Goal: Task Accomplishment & Management: Use online tool/utility

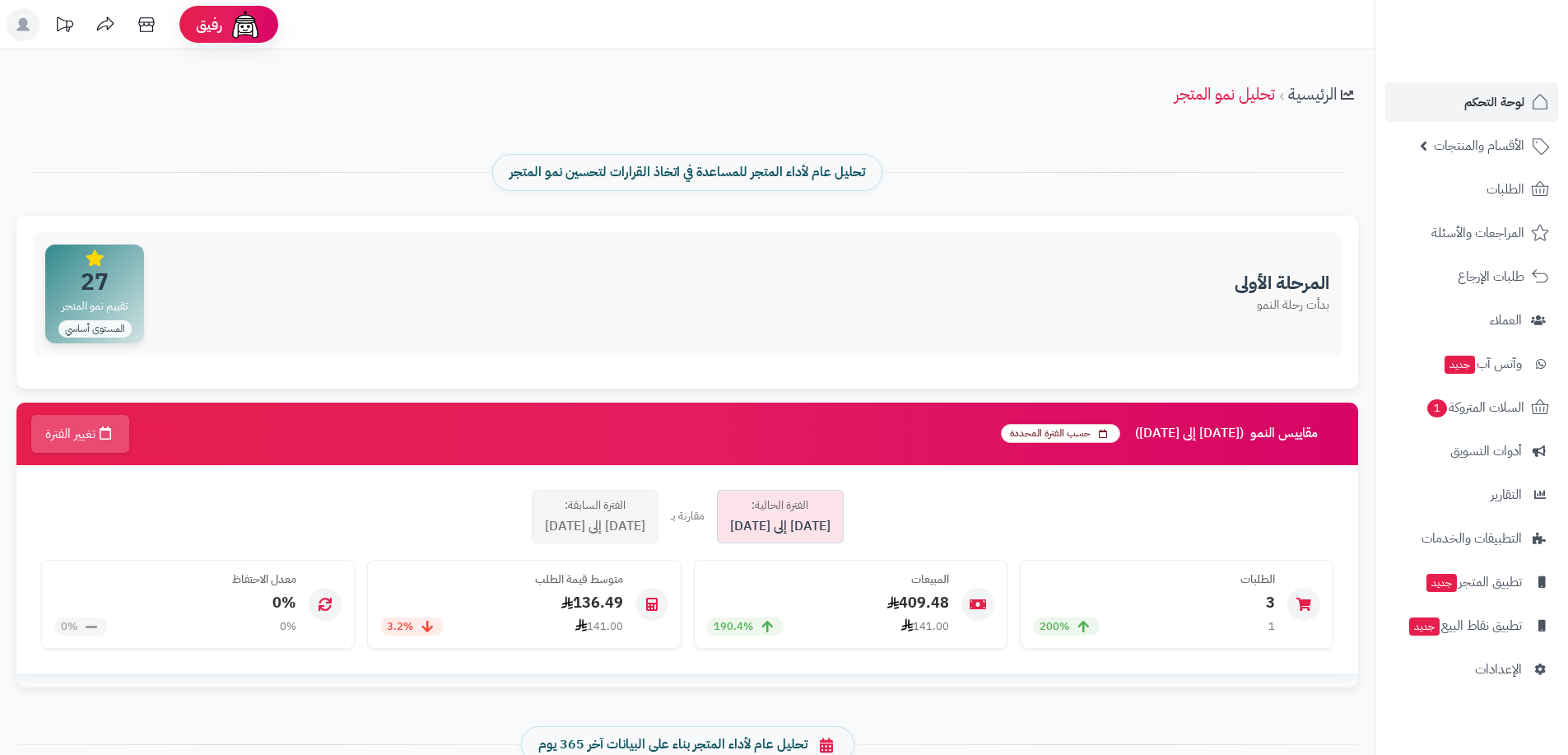
scroll to position [2153, 0]
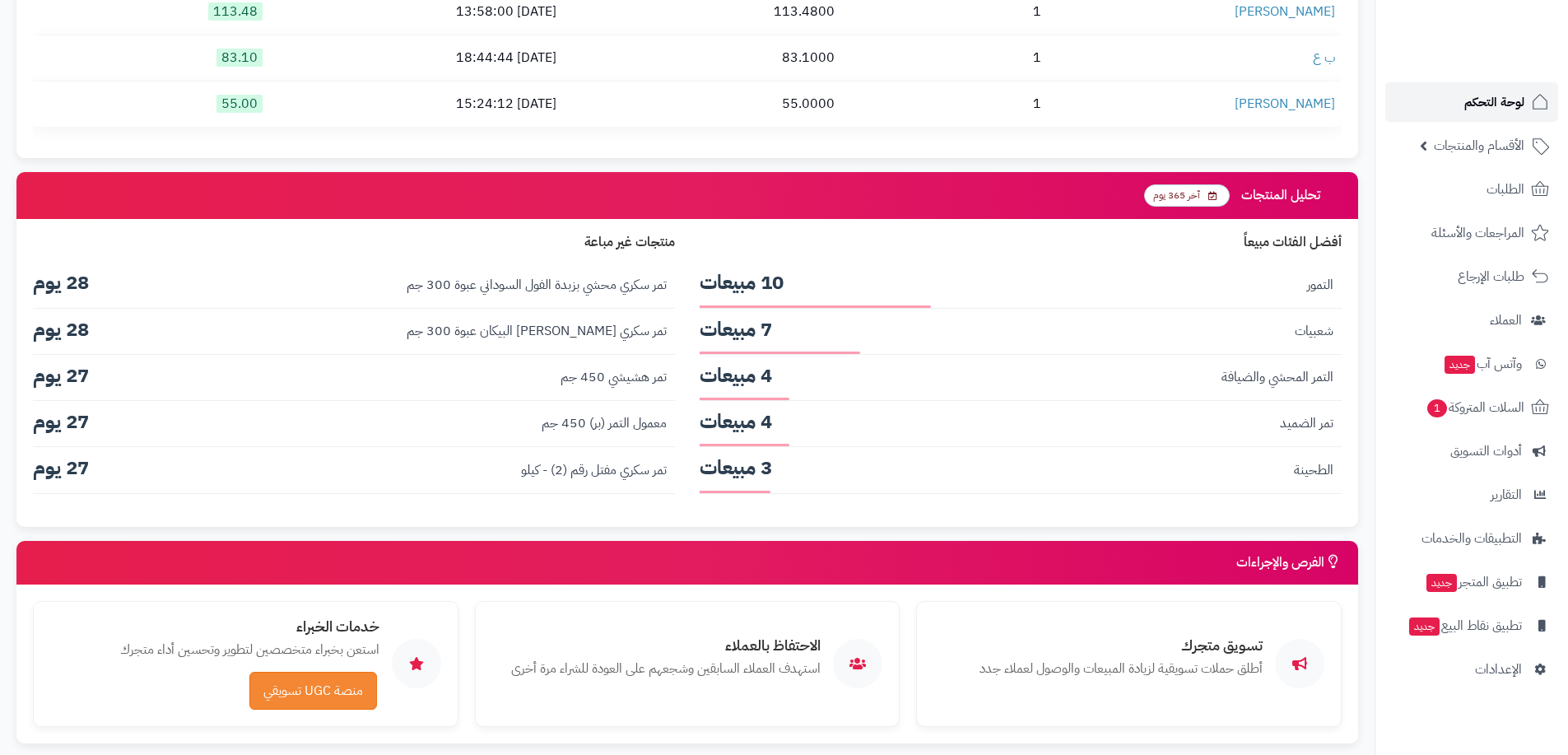
click at [1494, 116] on link "لوحة التحكم" at bounding box center [1471, 102] width 173 height 39
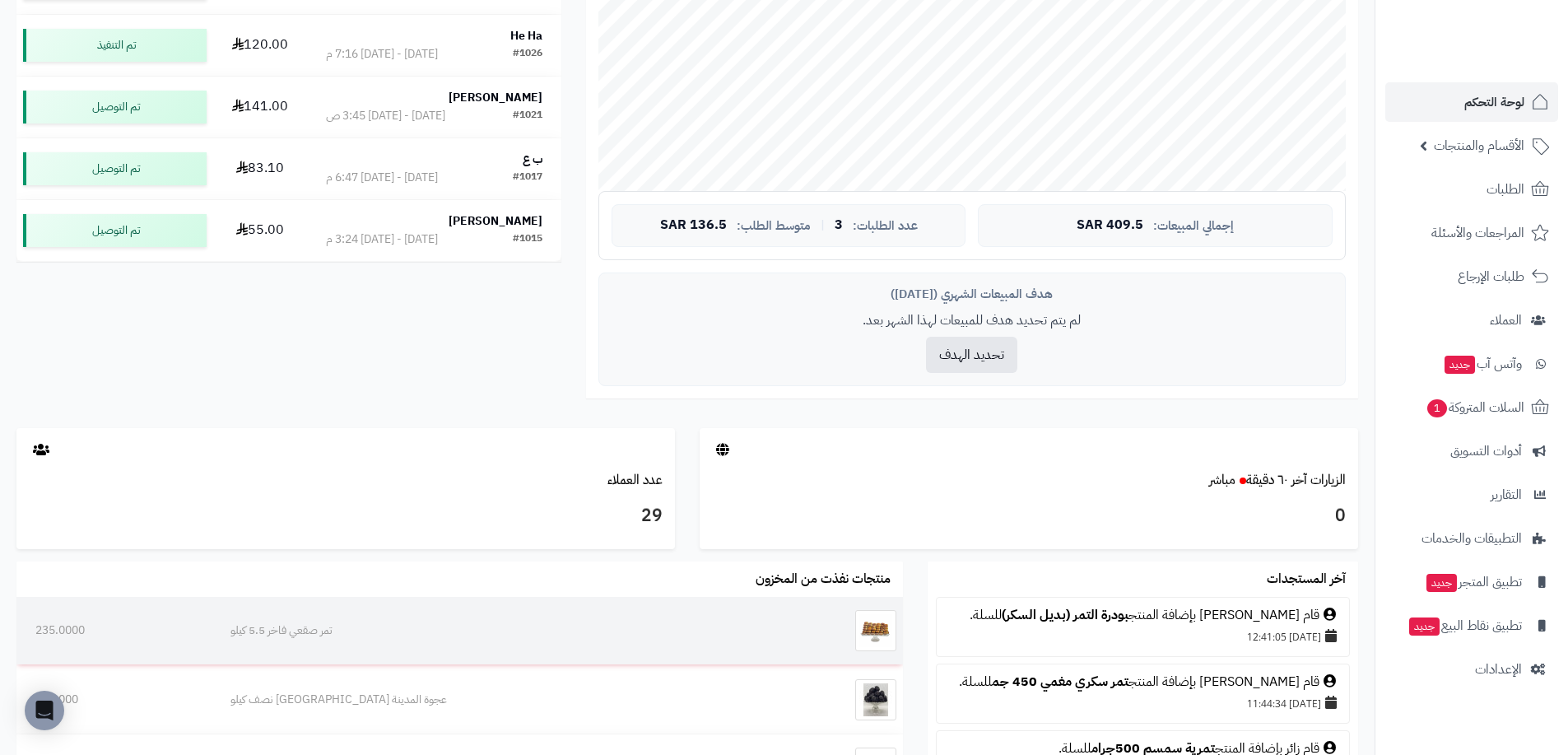
scroll to position [576, 0]
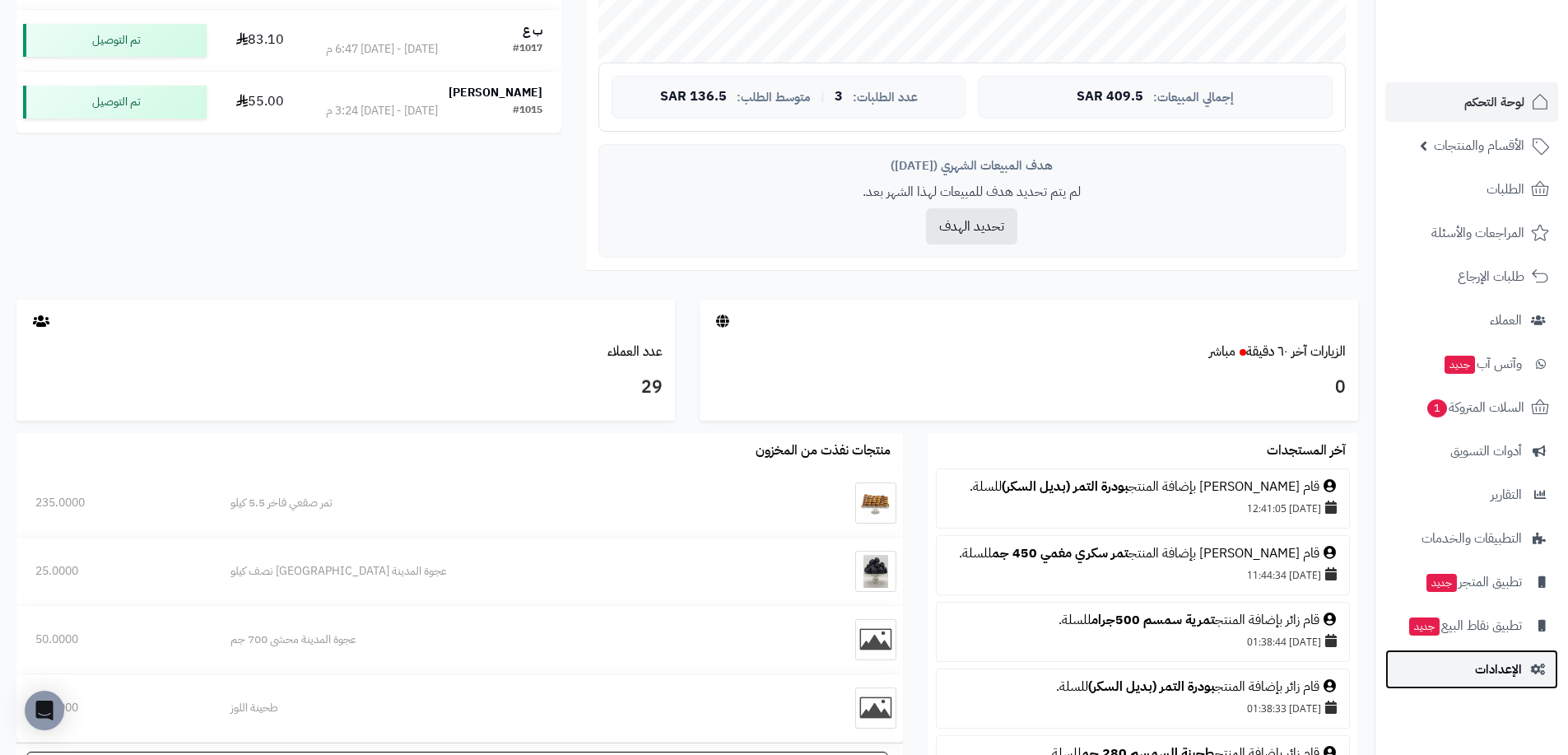
click at [1493, 683] on link "الإعدادات" at bounding box center [1471, 669] width 173 height 39
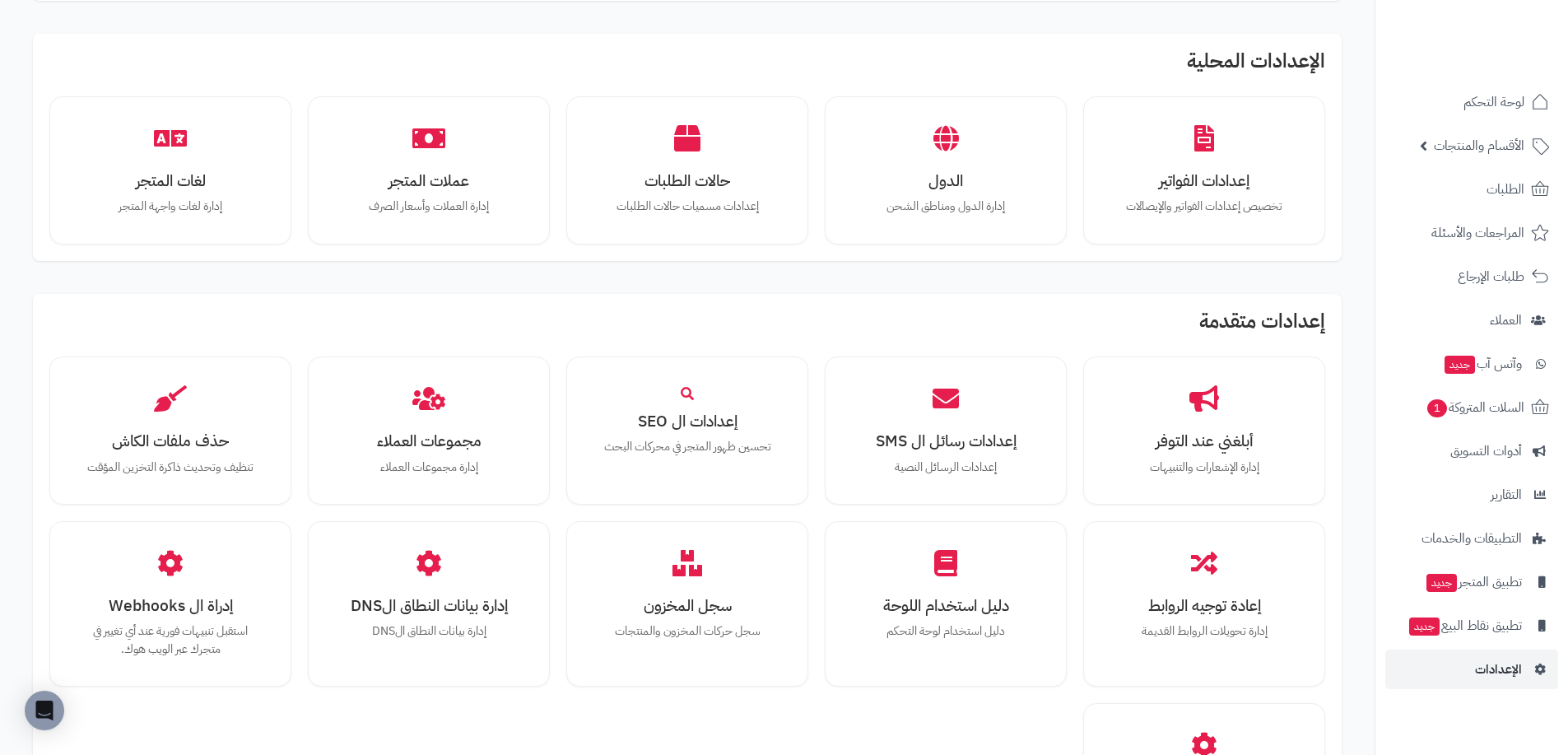
scroll to position [741, 0]
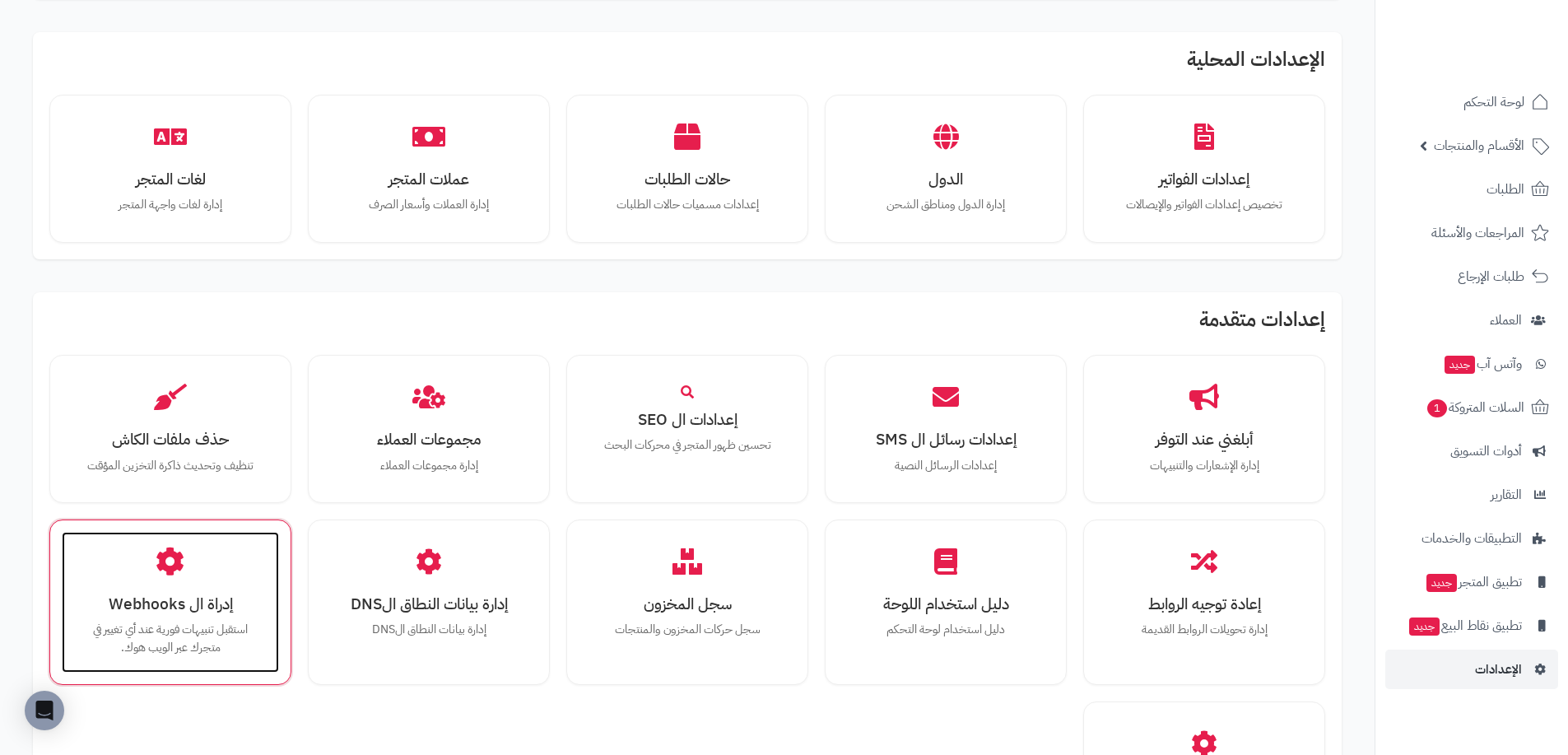
click at [211, 576] on div "إدراة ال Webhooks استقبل تنبيهات فورية عند أي تغيير في متجرك عبر الويب هوك." at bounding box center [171, 602] width 217 height 141
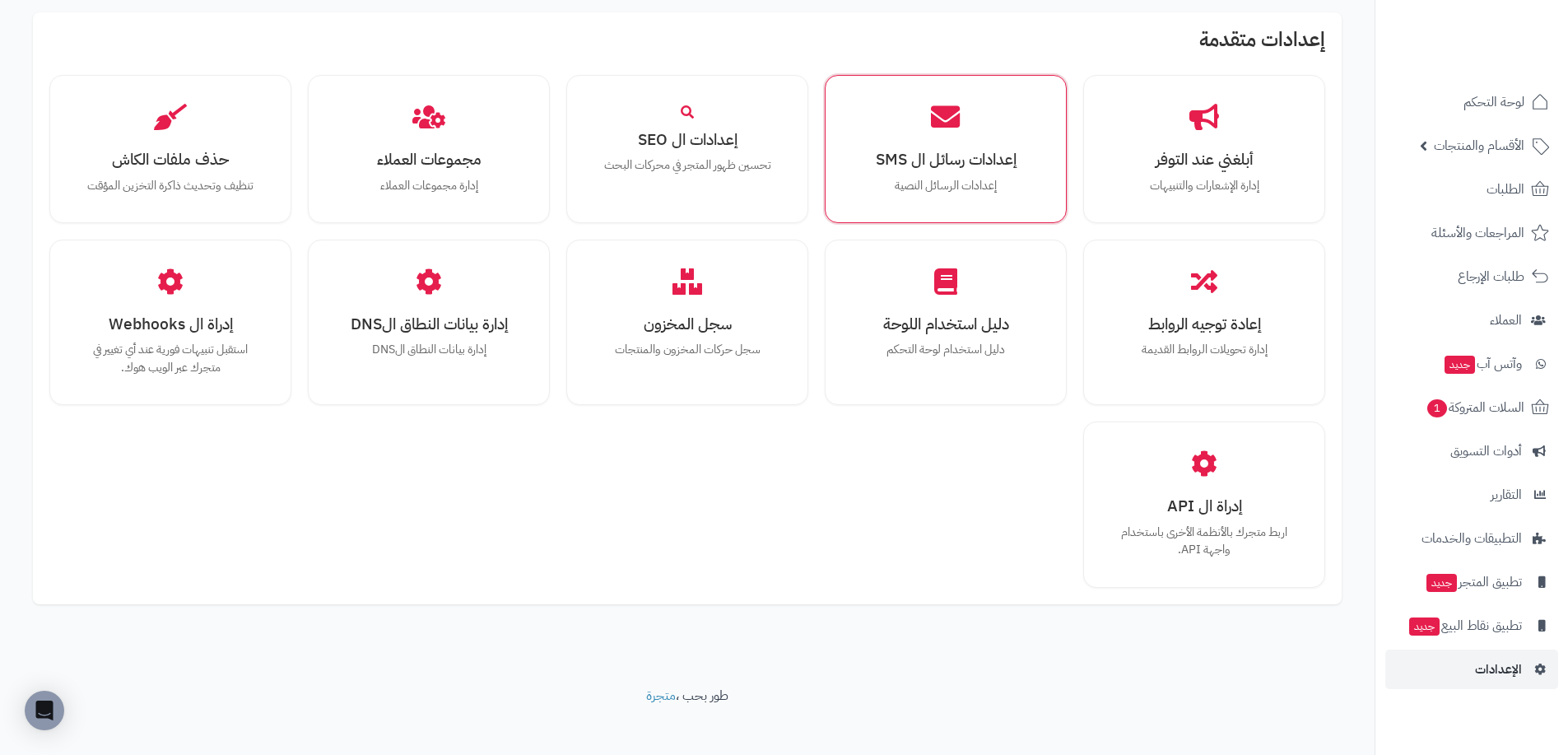
scroll to position [1035, 0]
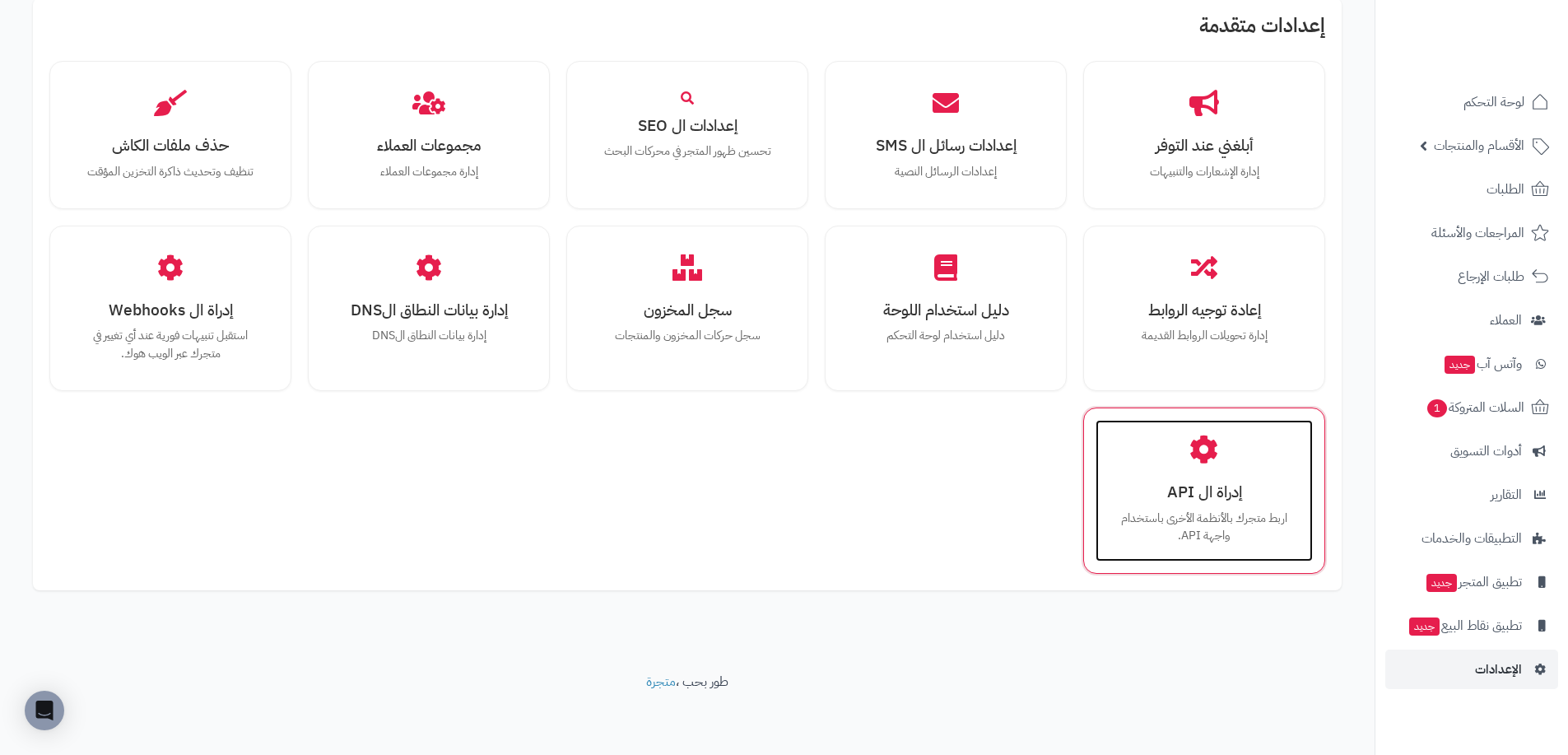
click at [1201, 491] on h3 "إدراة ال API" at bounding box center [1204, 492] width 185 height 18
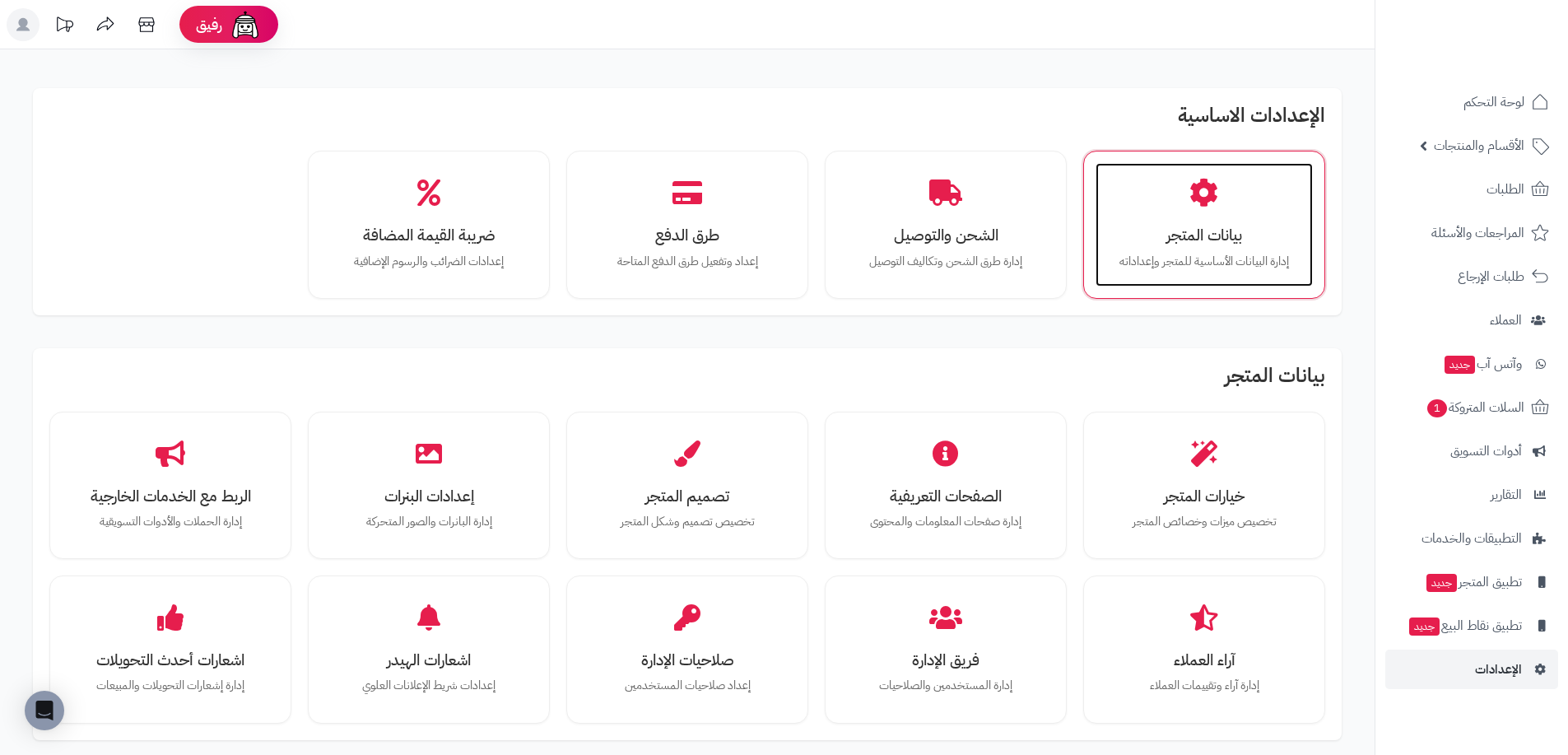
click at [1228, 213] on div "بيانات المتجر إدارة البيانات الأساسية للمتجر وإعداداته" at bounding box center [1204, 224] width 217 height 123
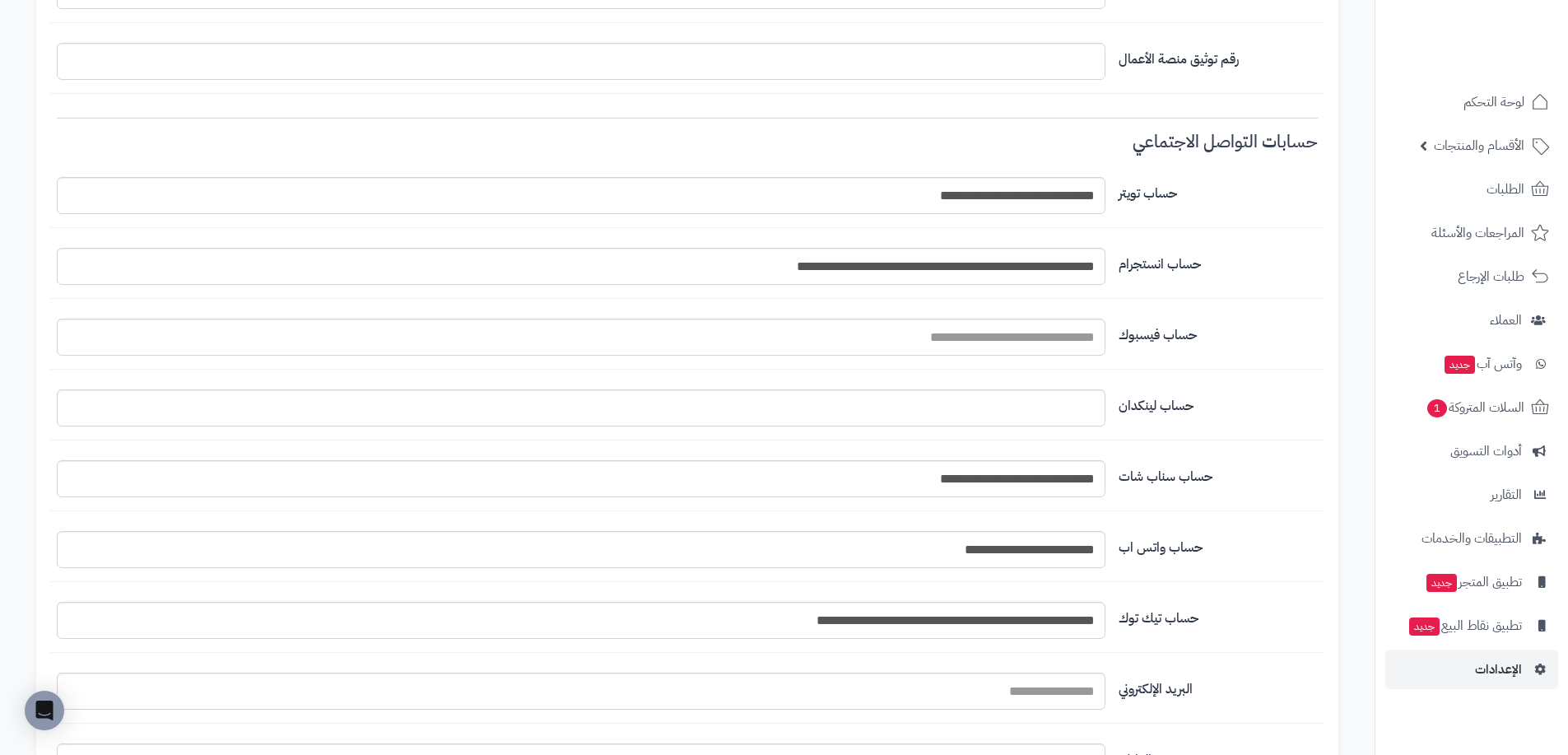
scroll to position [1295, 0]
click at [1487, 434] on link "أدوات التسويق" at bounding box center [1471, 451] width 173 height 39
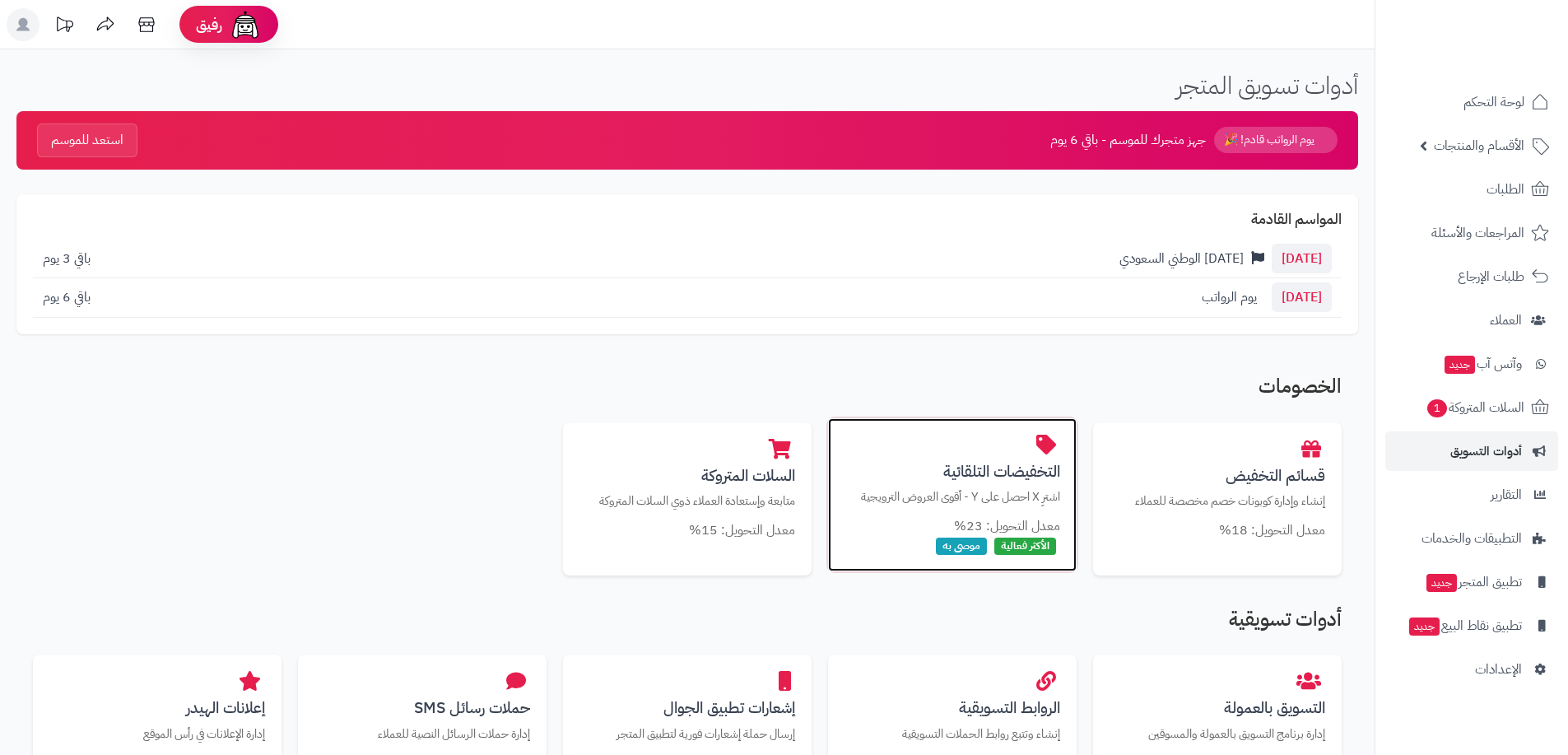
click at [992, 474] on h3 "التخفيضات التلقائية" at bounding box center [952, 472] width 216 height 18
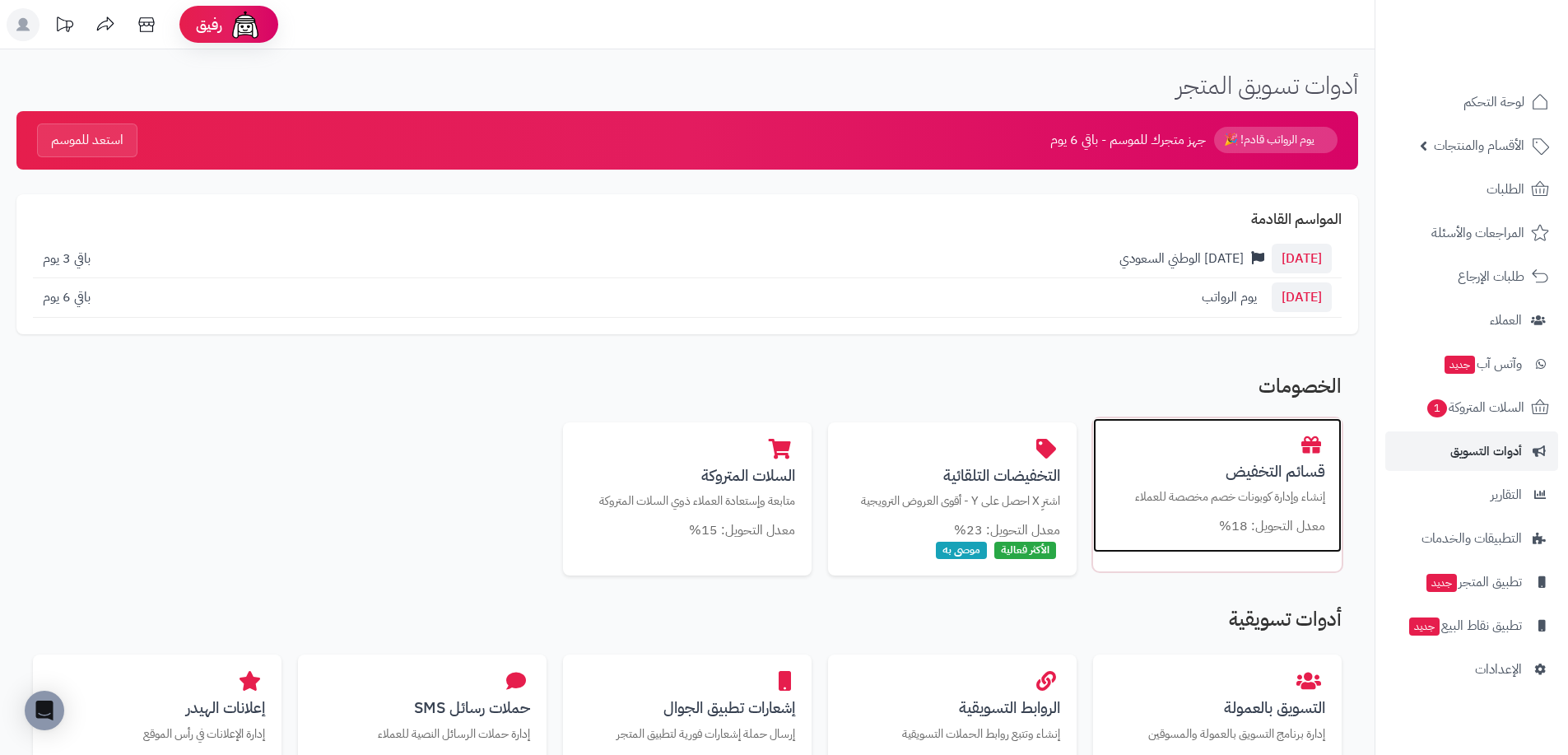
click at [1258, 475] on h3 "قسائم التخفيض" at bounding box center [1218, 472] width 216 height 18
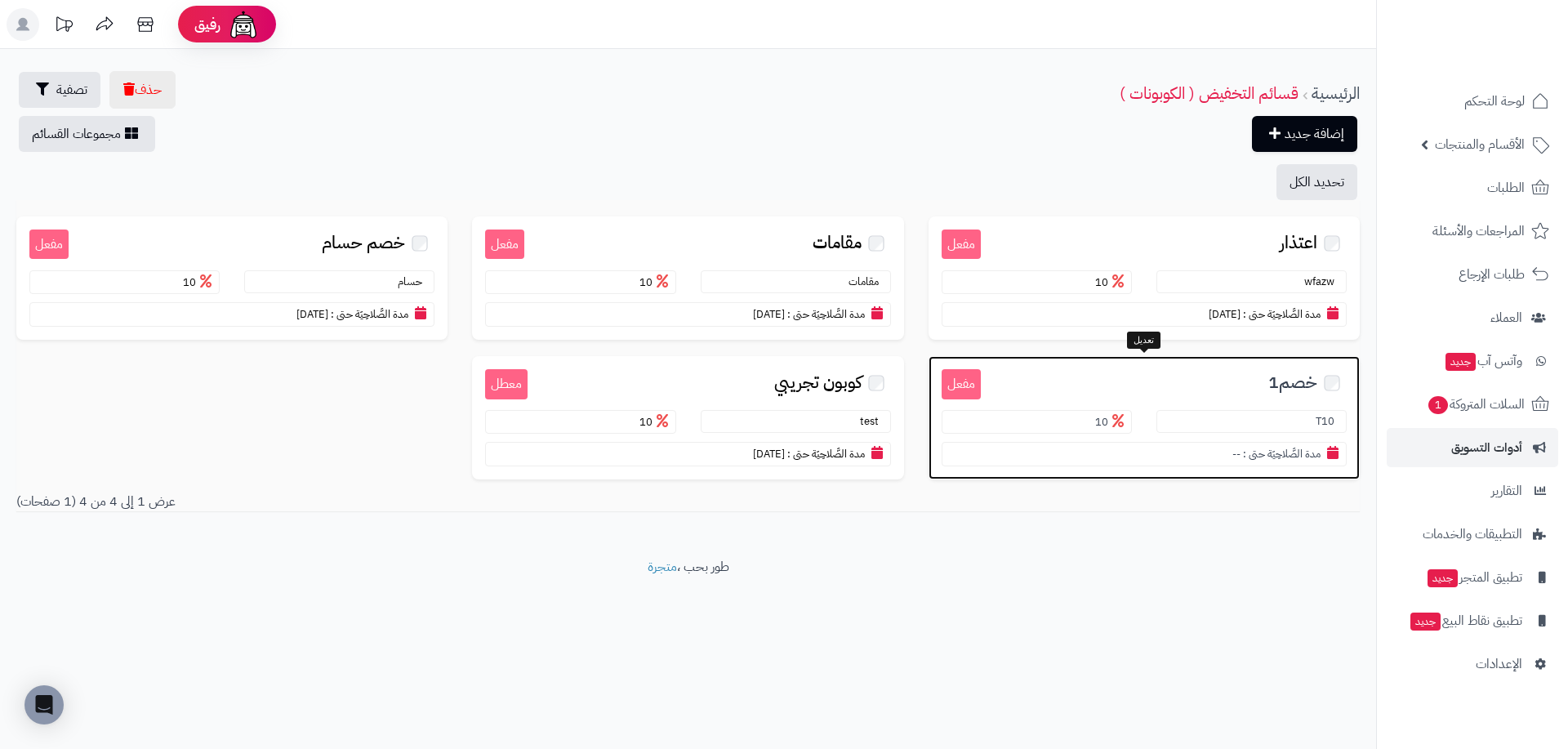
click at [1224, 377] on h3 "خصم1" at bounding box center [1164, 381] width 366 height 24
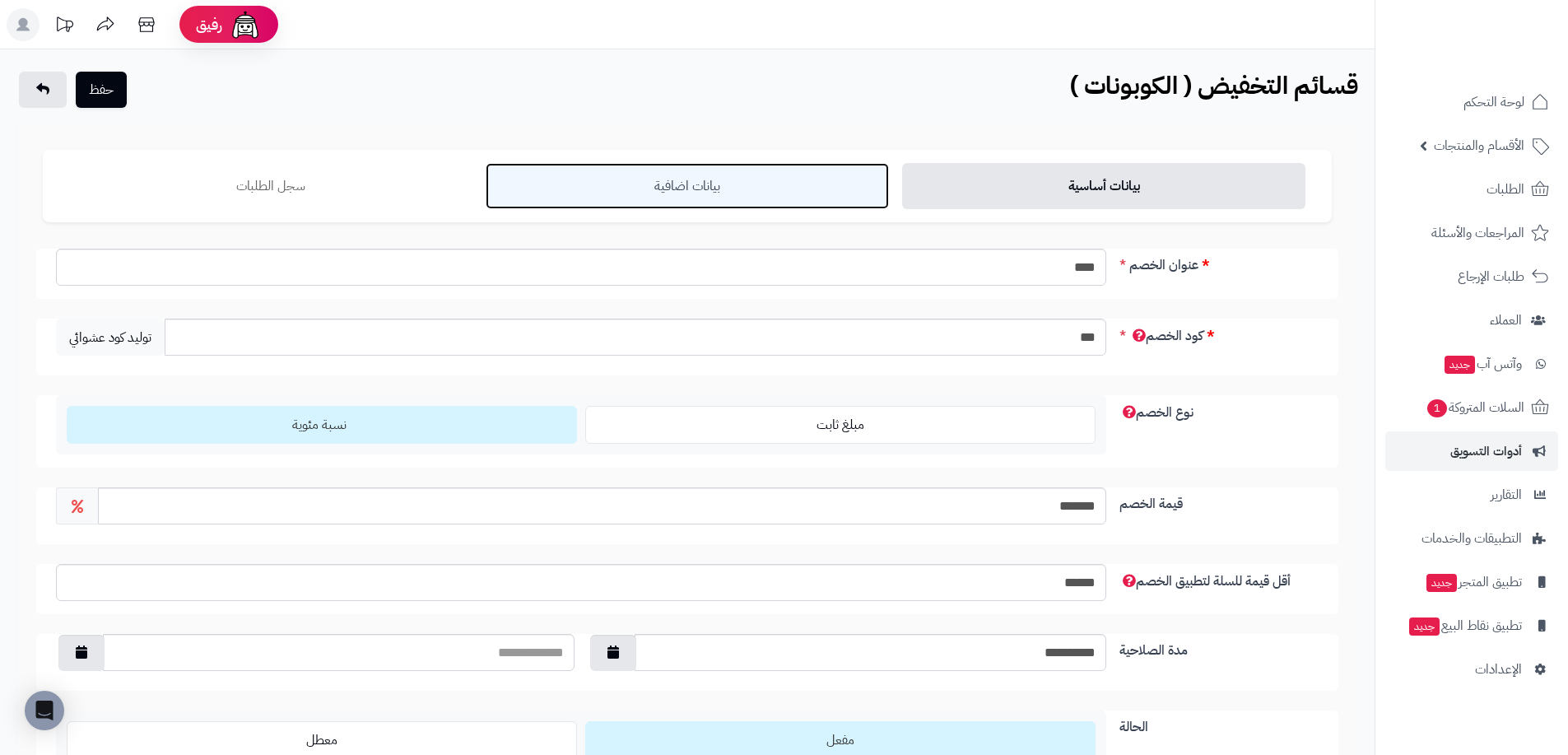
click at [698, 177] on link "بيانات اضافية" at bounding box center [687, 186] width 404 height 46
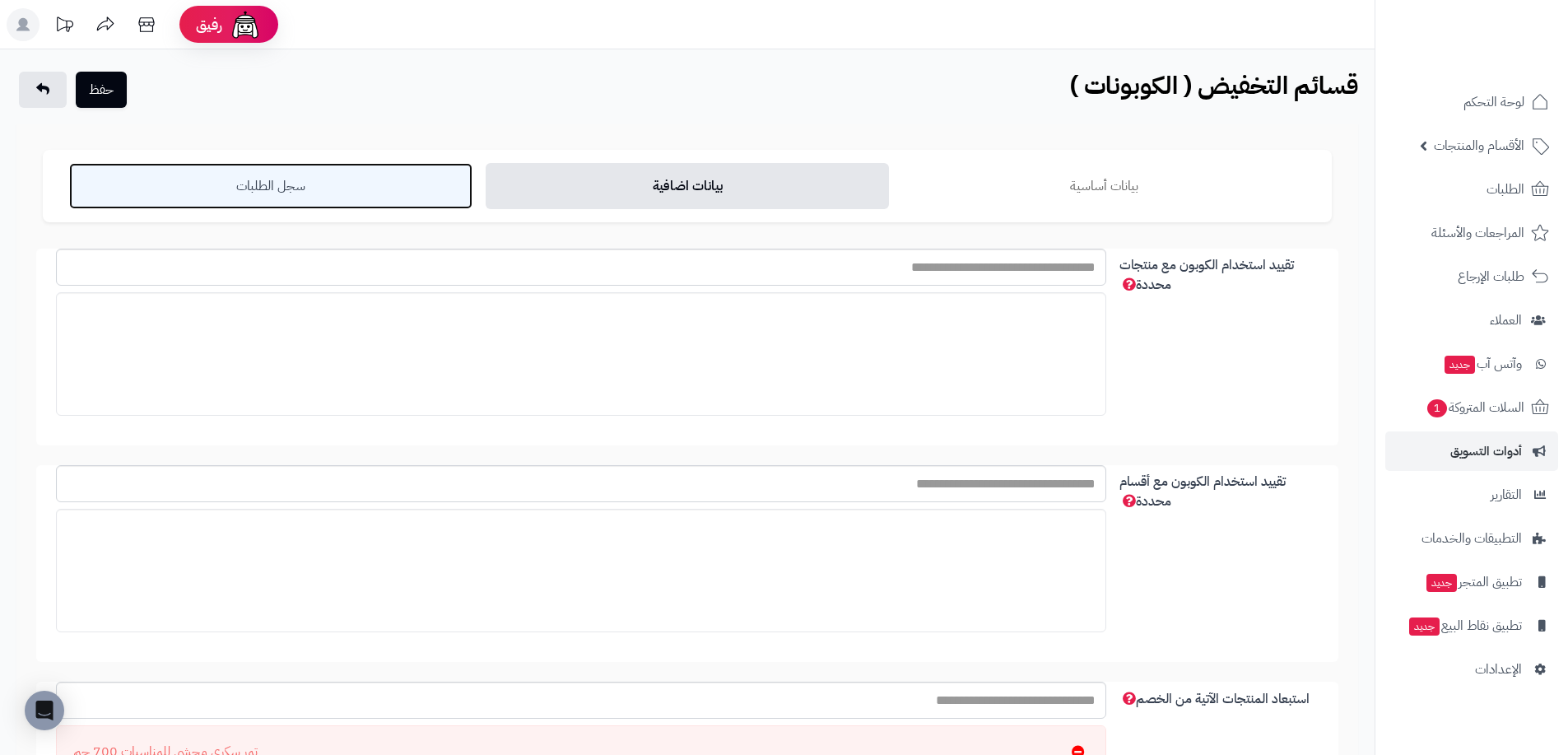
click at [321, 192] on link "سجل الطلبات" at bounding box center [270, 186] width 404 height 46
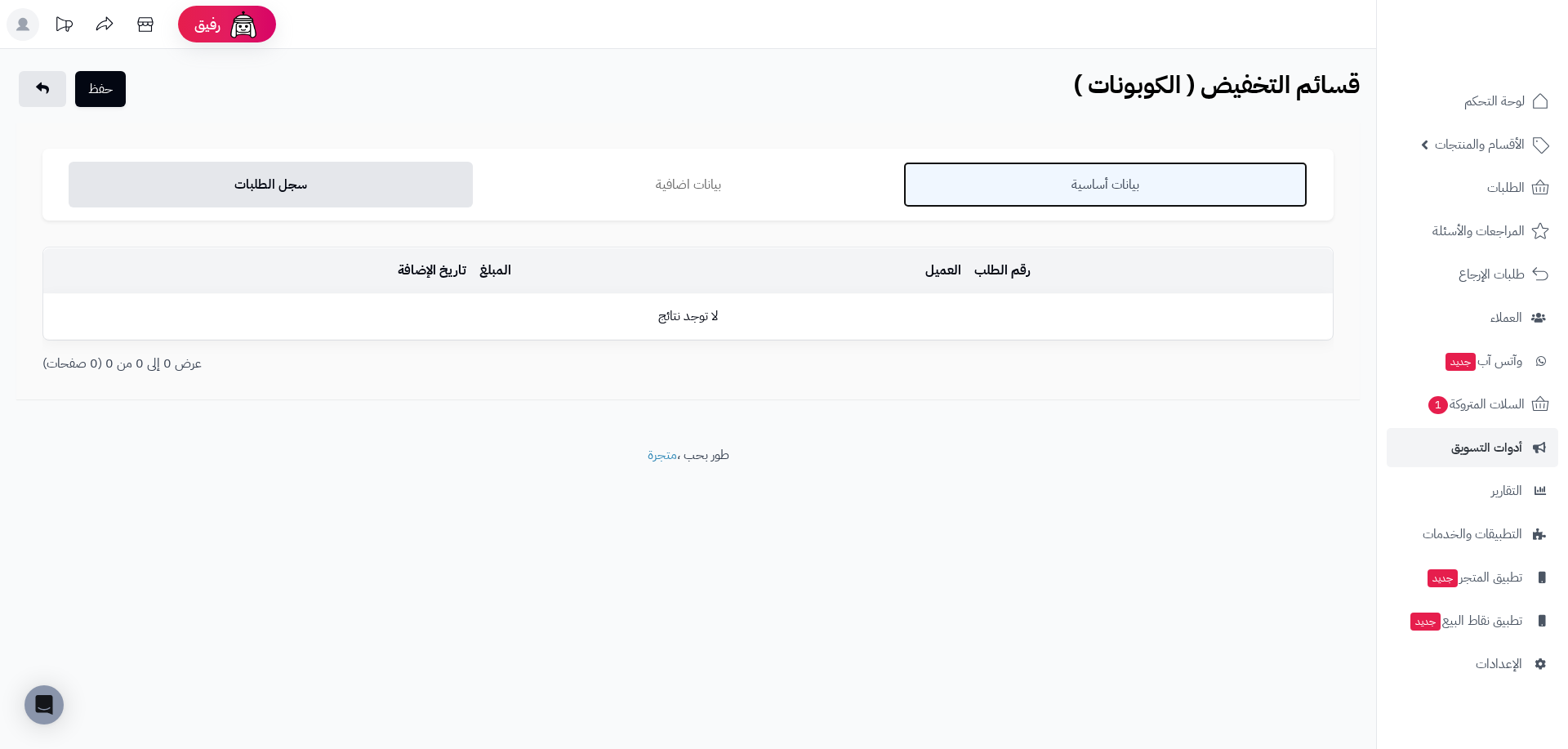
click at [1054, 195] on link "بيانات أساسية" at bounding box center [1105, 184] width 404 height 46
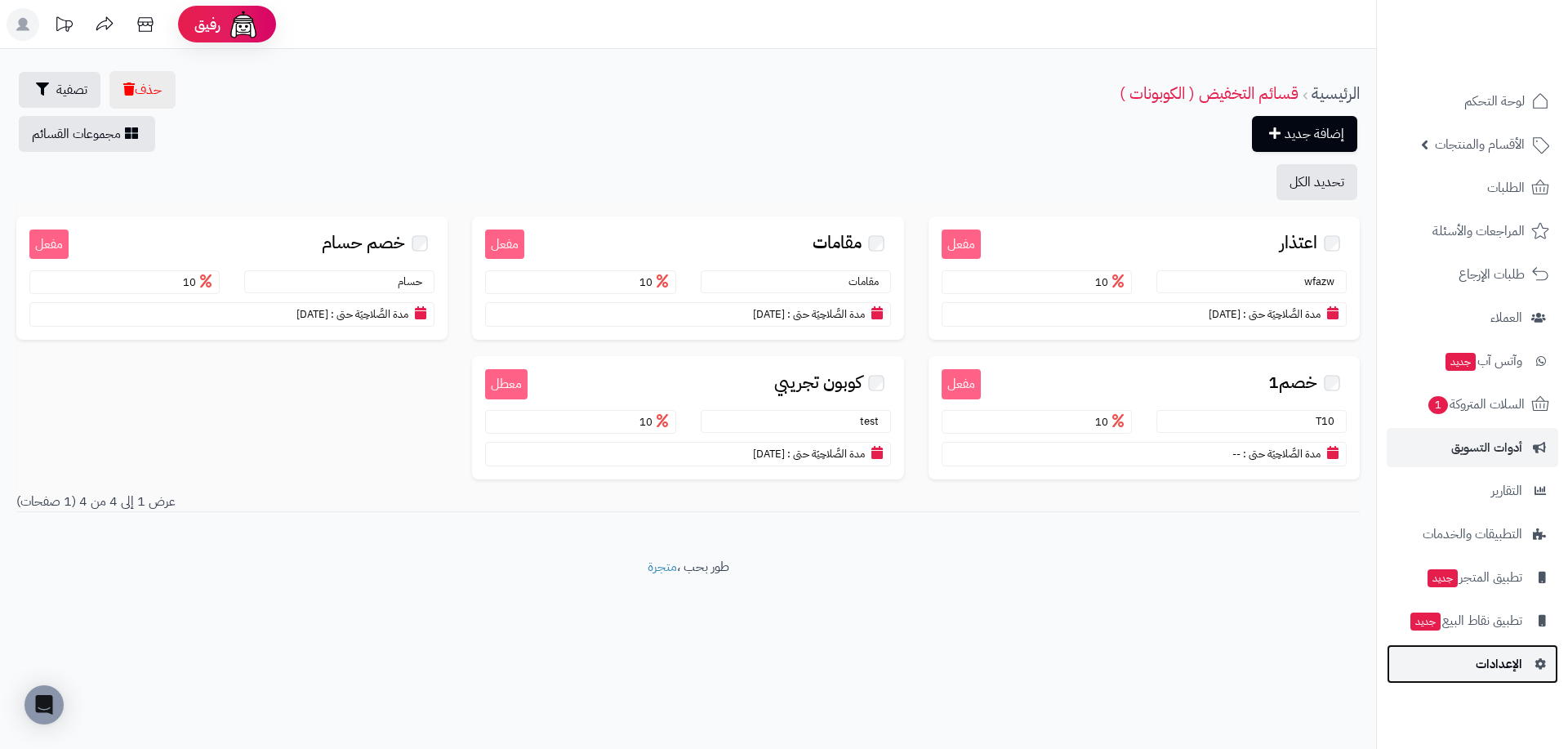
click at [1492, 650] on link "الإعدادات" at bounding box center [1472, 664] width 171 height 39
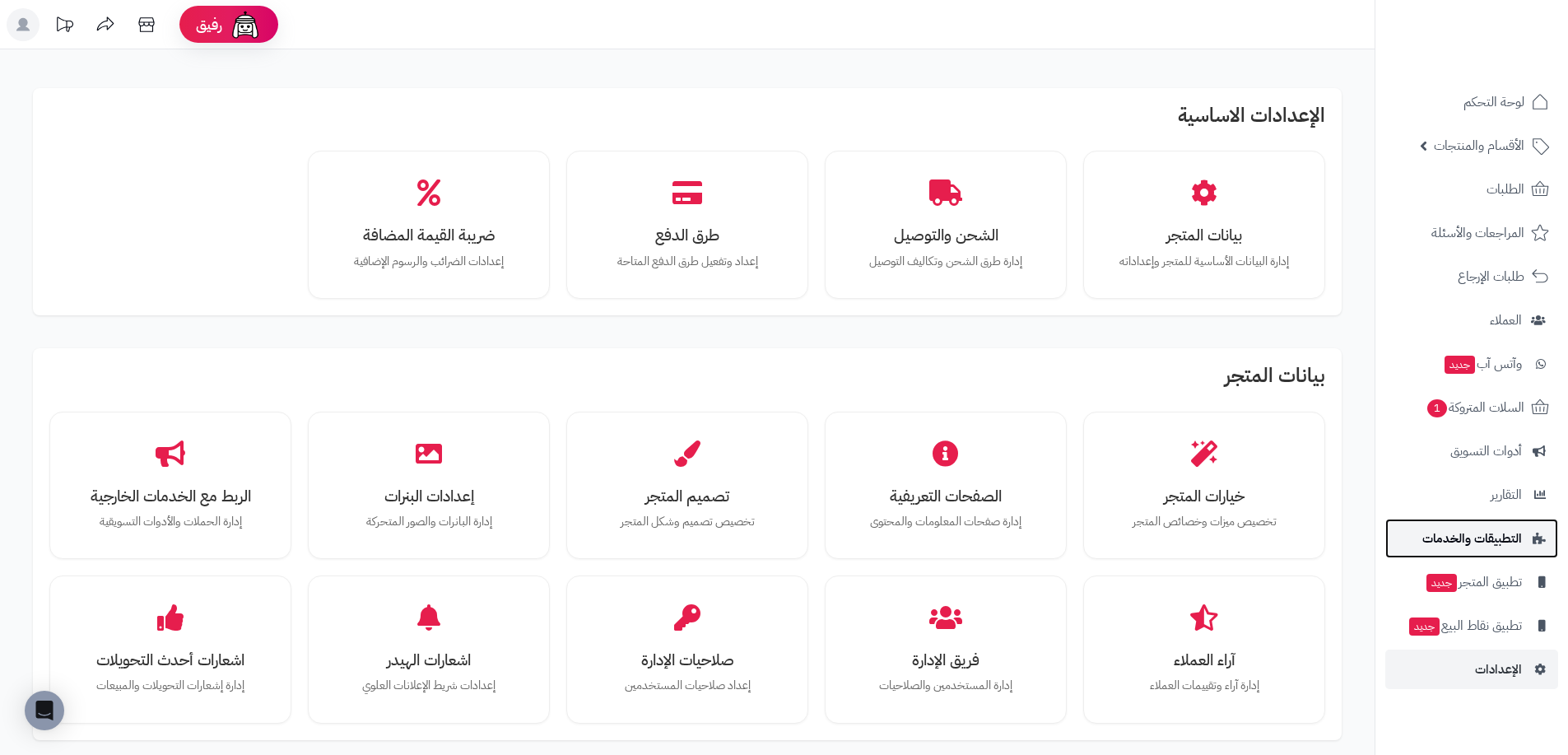
click at [1492, 533] on span "التطبيقات والخدمات" at bounding box center [1472, 538] width 100 height 23
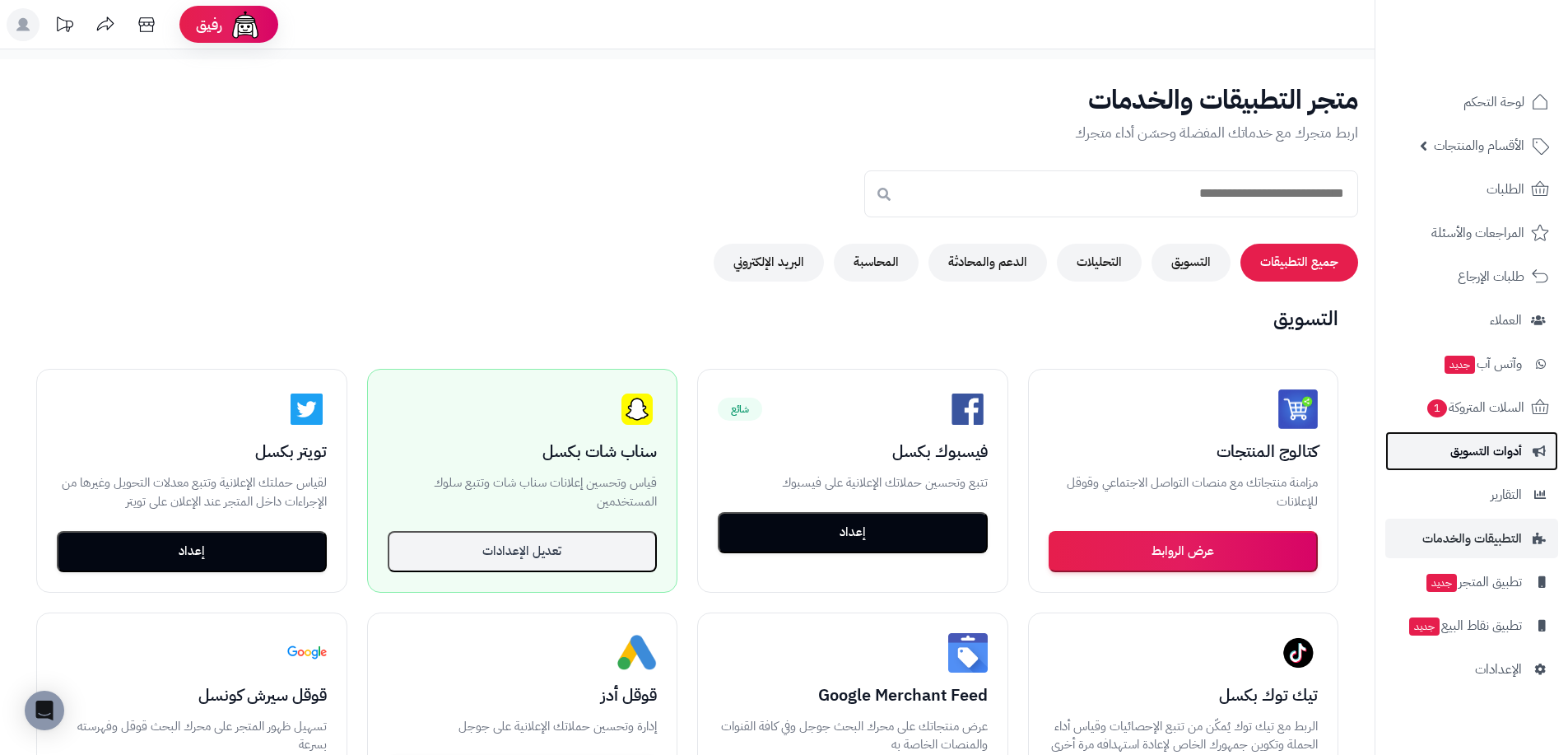
click at [1499, 458] on span "أدوات التسويق" at bounding box center [1486, 450] width 72 height 23
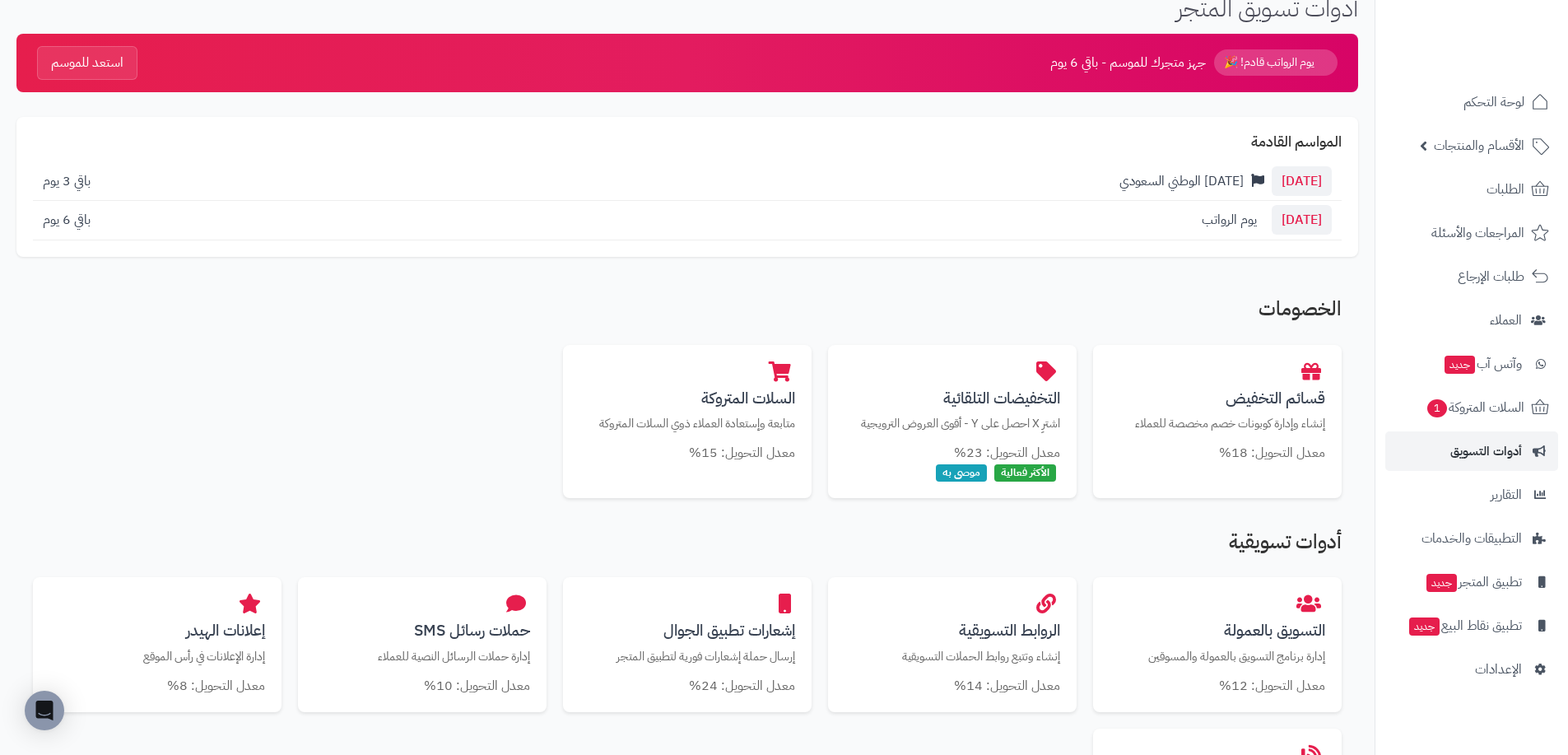
scroll to position [165, 0]
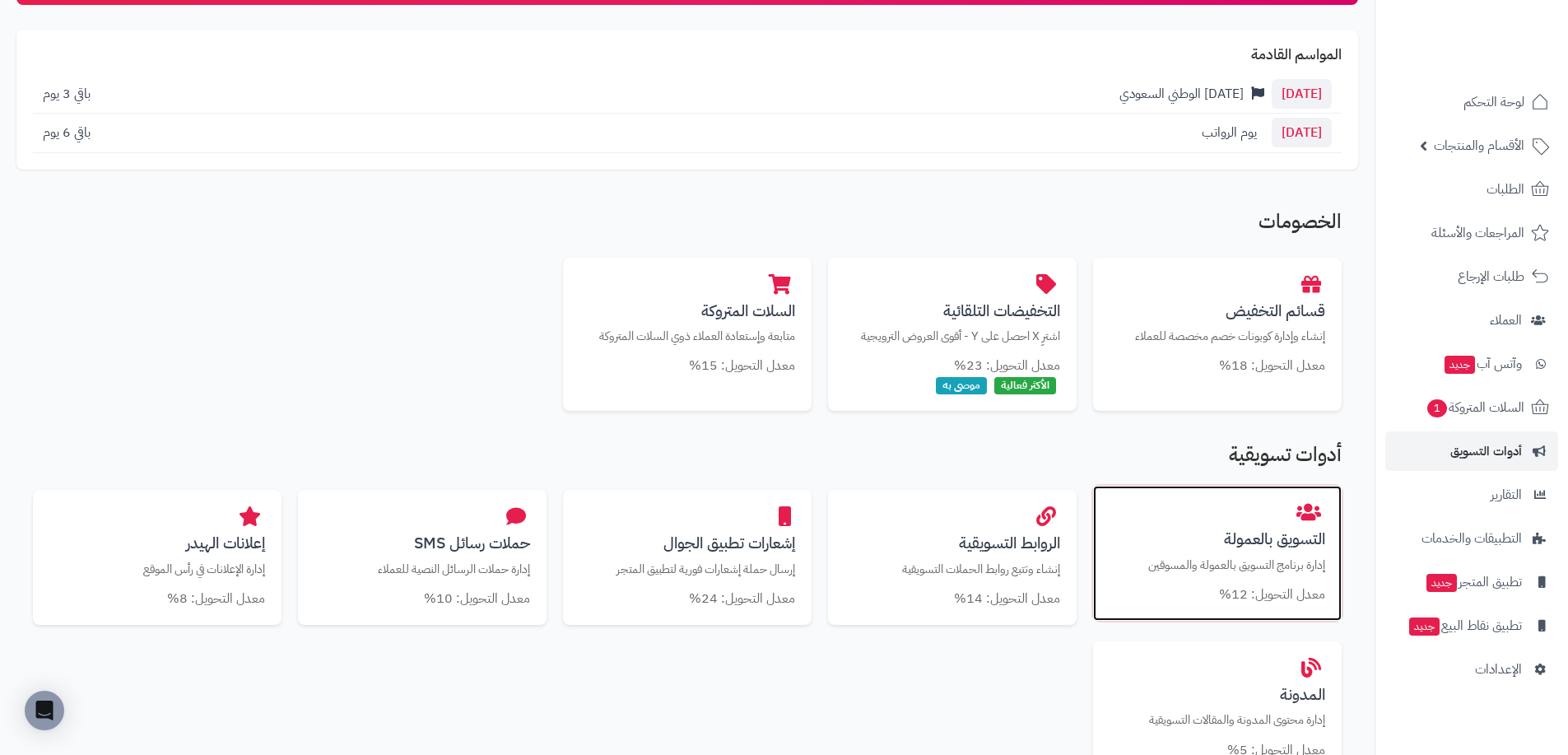
click at [1266, 523] on div "التسويق بالعمولة إدارة برنامج التسويق بالعمولة والمسوقين معدل التحويل: 12%" at bounding box center [1218, 553] width 249 height 135
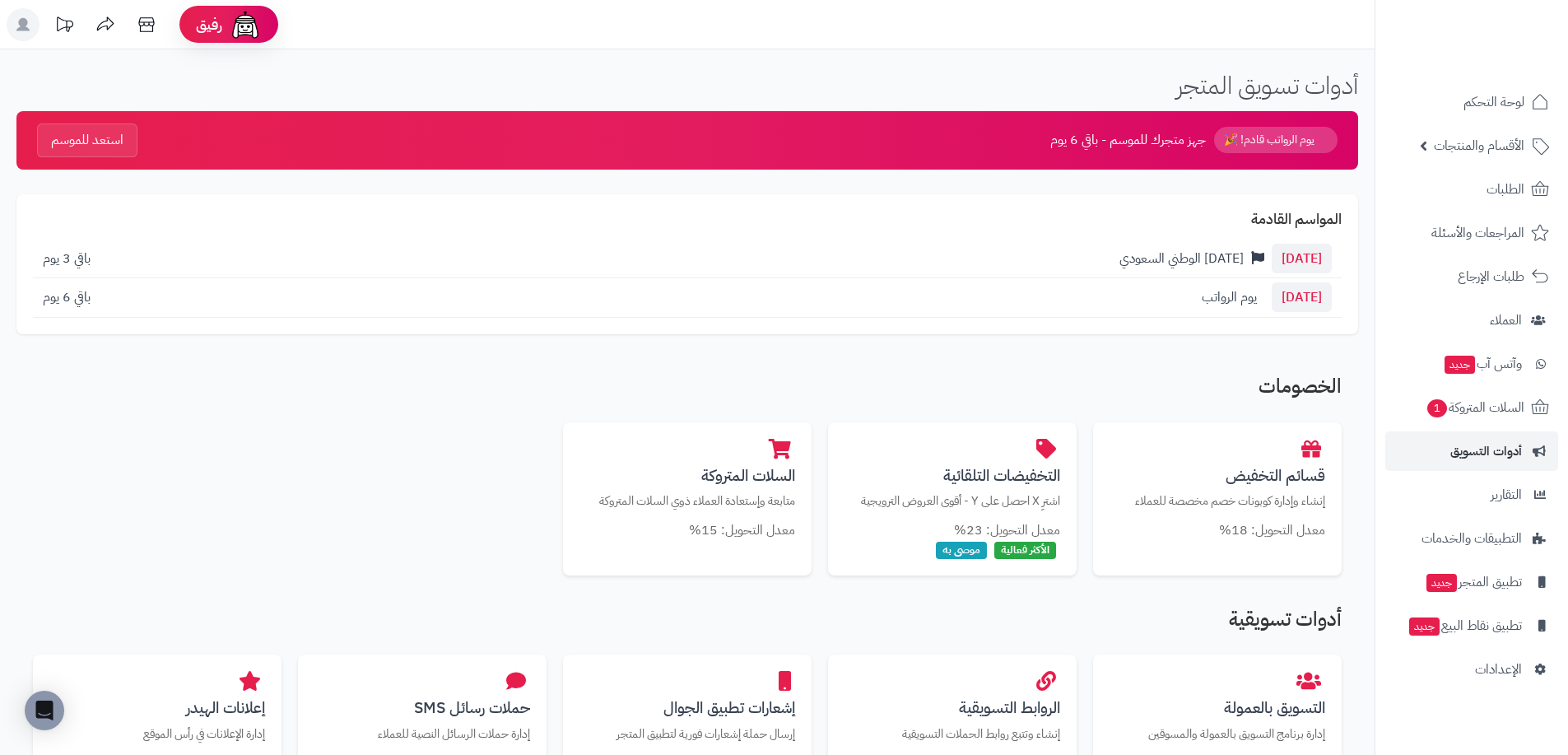
scroll to position [165, 0]
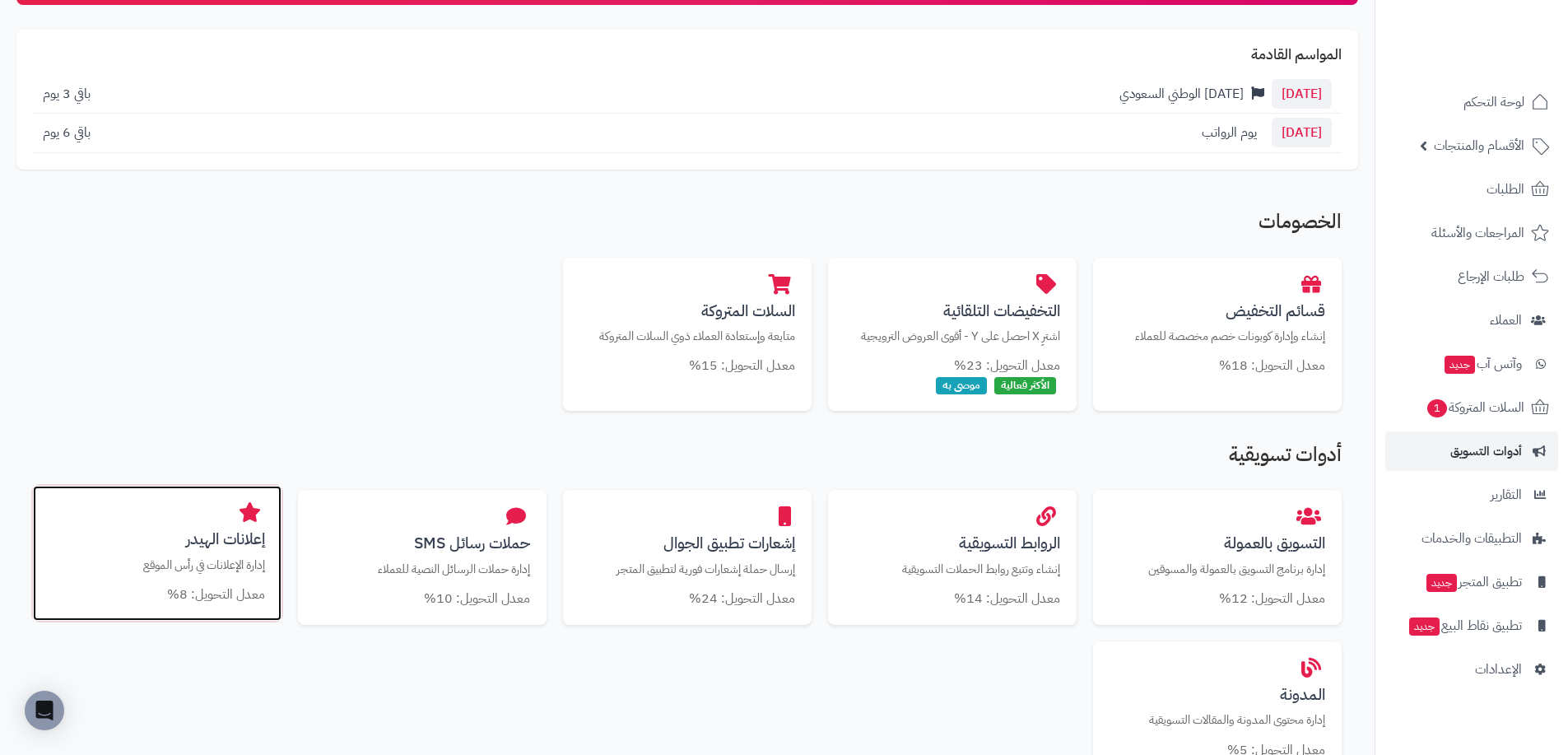
click at [202, 532] on h3 "إعلانات الهيدر" at bounding box center [157, 539] width 216 height 18
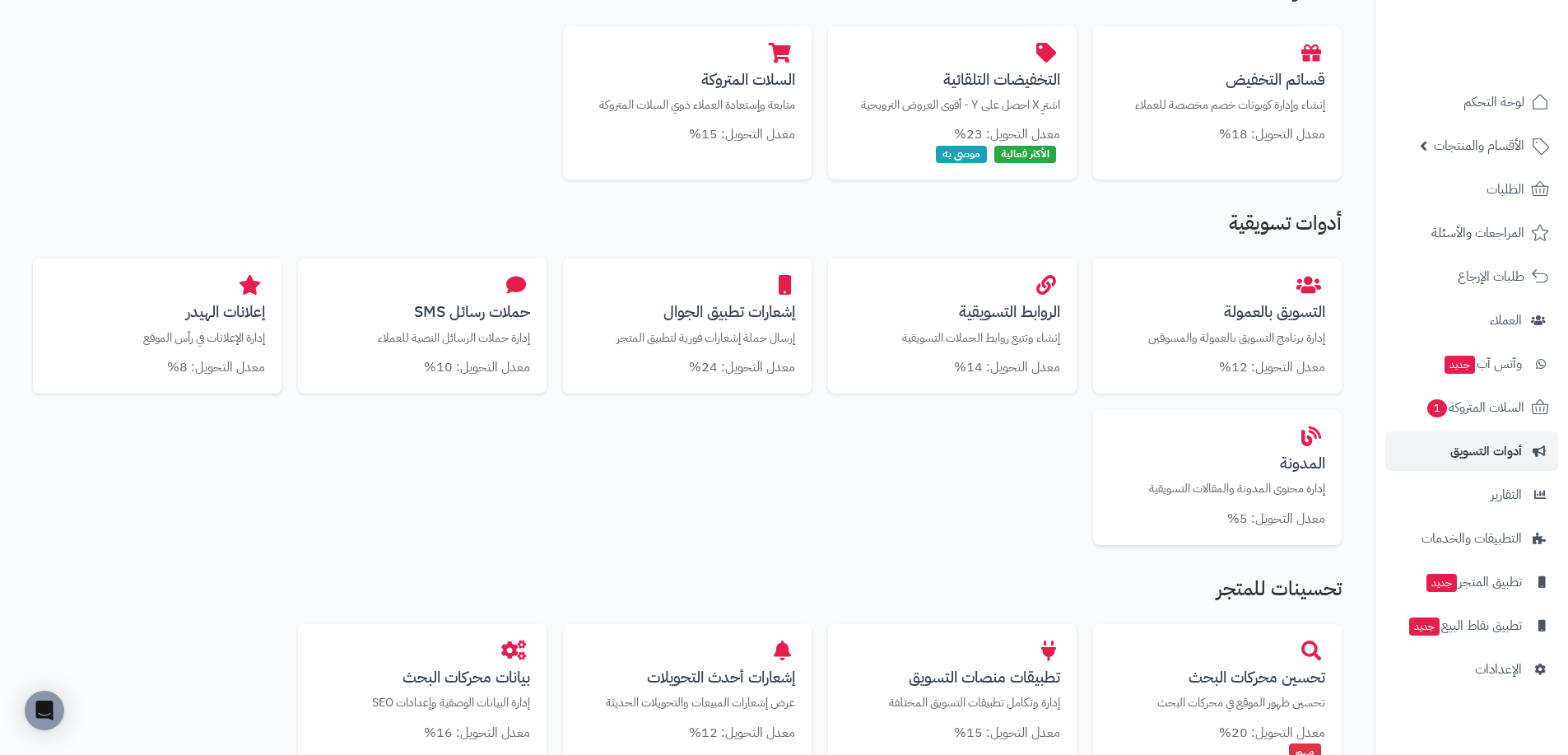
scroll to position [270, 0]
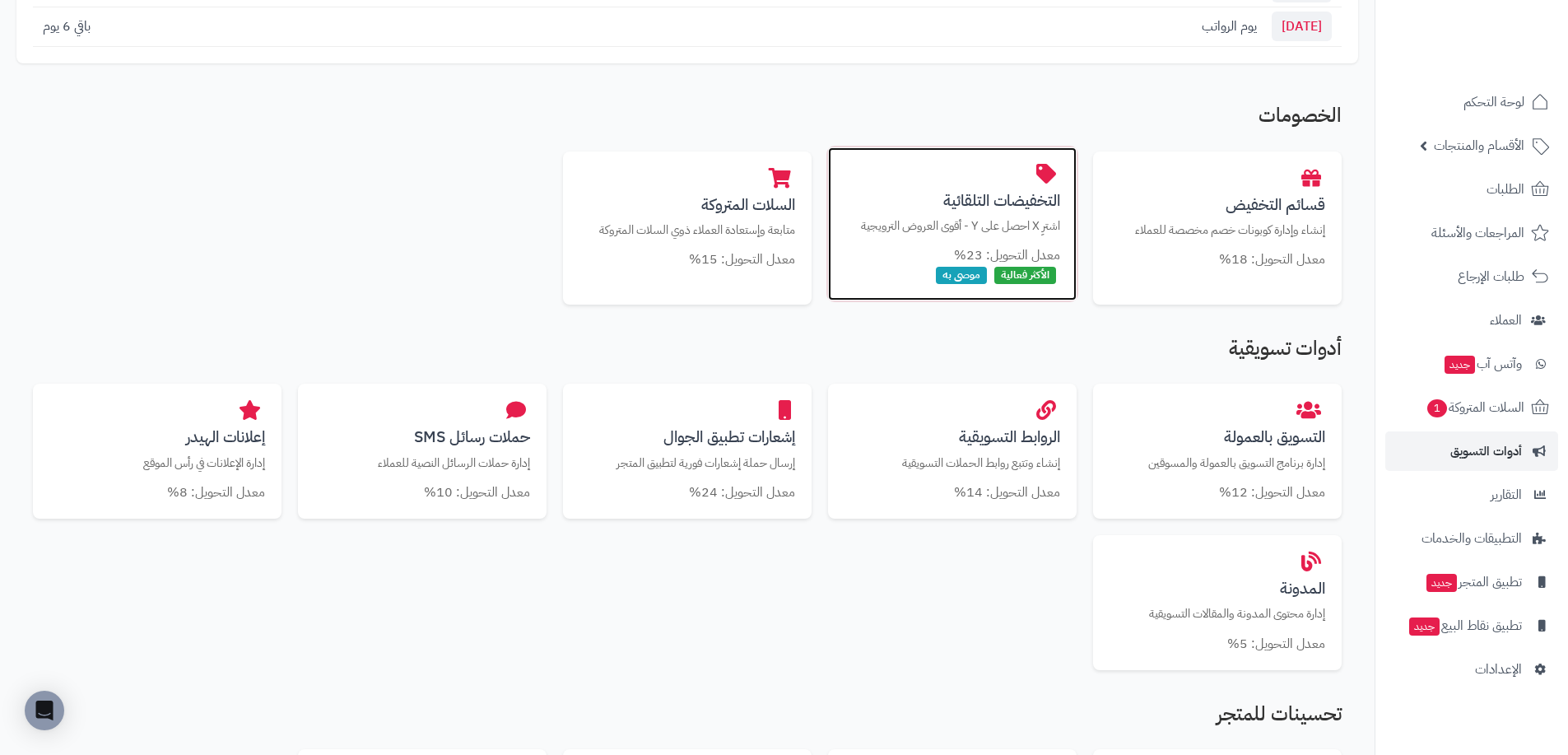
click at [956, 234] on p "اشترِ X احصل على Y - أقوى العروض الترويجية" at bounding box center [952, 226] width 216 height 18
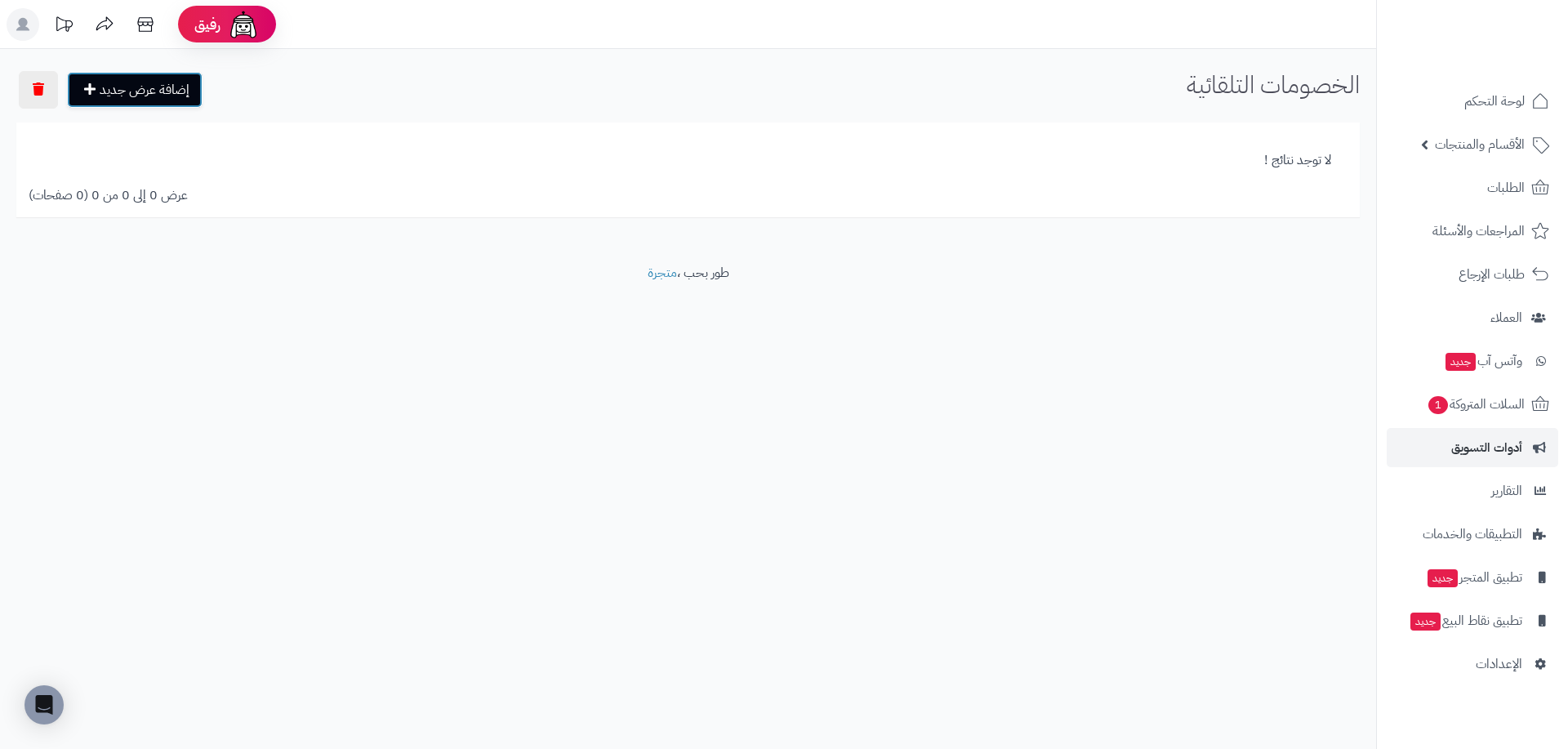
click at [166, 101] on link "إضافة عرض جديد" at bounding box center [134, 89] width 135 height 36
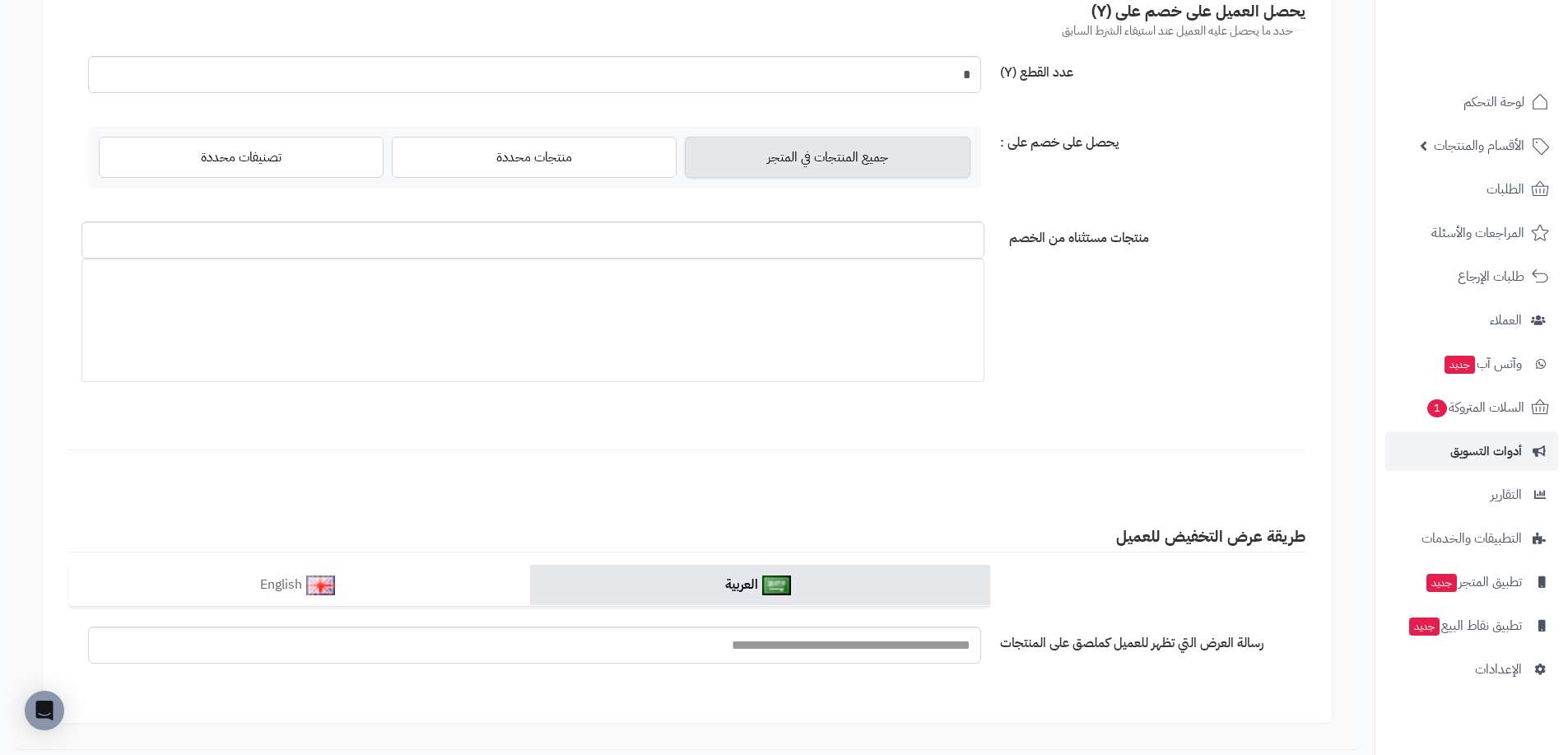
scroll to position [1284, 0]
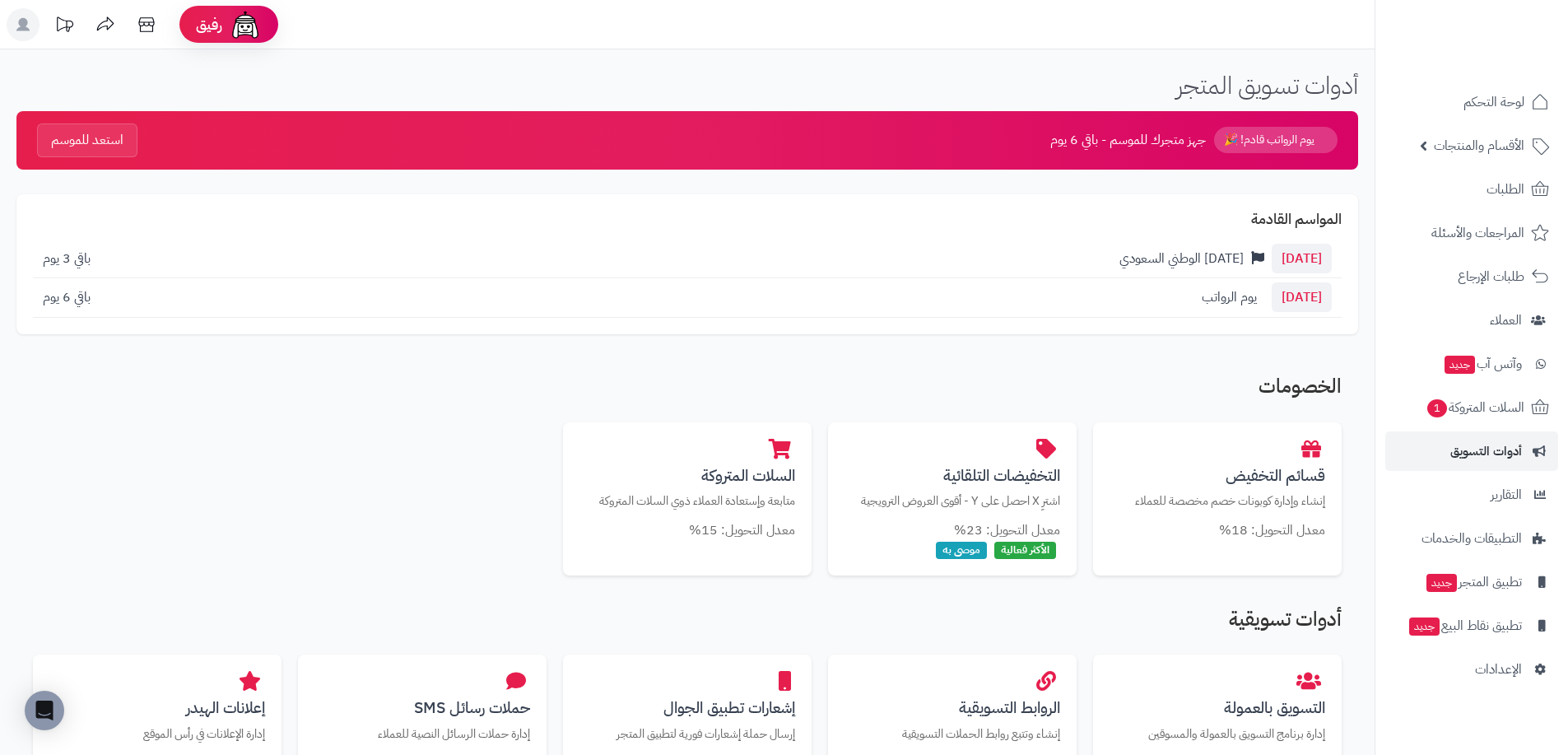
scroll to position [270, 0]
